Goal: Task Accomplishment & Management: Complete application form

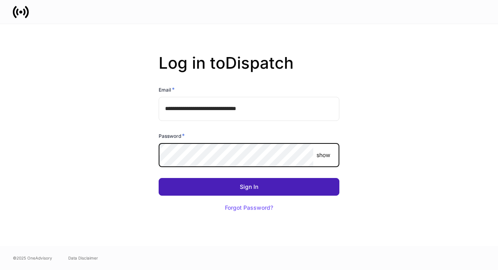
click at [259, 190] on button "Sign In" at bounding box center [249, 187] width 181 height 18
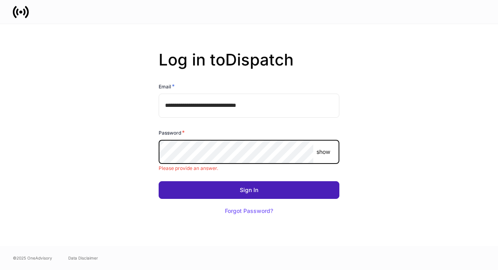
click at [259, 190] on button "Sign In" at bounding box center [249, 190] width 181 height 18
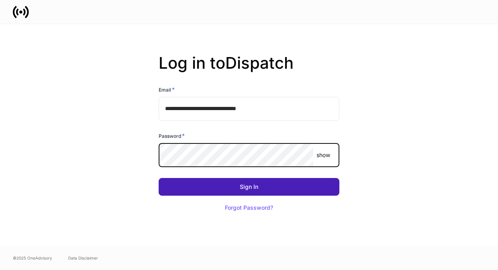
click at [256, 186] on div "Sign In" at bounding box center [249, 187] width 18 height 6
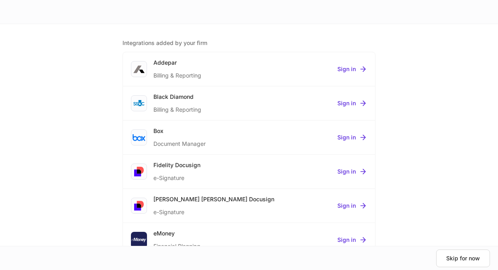
scroll to position [139, 0]
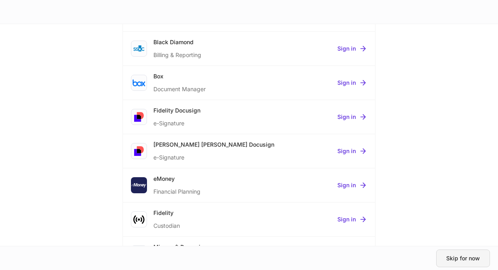
click at [462, 255] on div "Skip for now" at bounding box center [463, 258] width 34 height 6
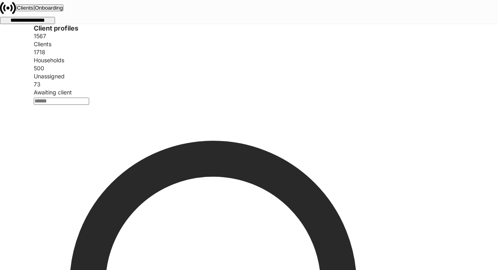
click at [33, 10] on div "Clients" at bounding box center [25, 7] width 16 height 5
click at [16, 14] on icon at bounding box center [8, 8] width 16 height 16
click at [54, 18] on div "**********" at bounding box center [27, 21] width 53 height 6
click at [321, 269] on div at bounding box center [249, 270] width 498 height 0
click at [63, 10] on div "Onboarding" at bounding box center [49, 7] width 28 height 5
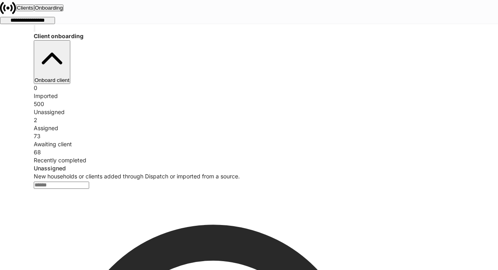
click at [70, 49] on button "Onboard client" at bounding box center [52, 62] width 37 height 44
click at [315, 269] on div at bounding box center [249, 270] width 498 height 0
